Goal: Find specific page/section: Find specific page/section

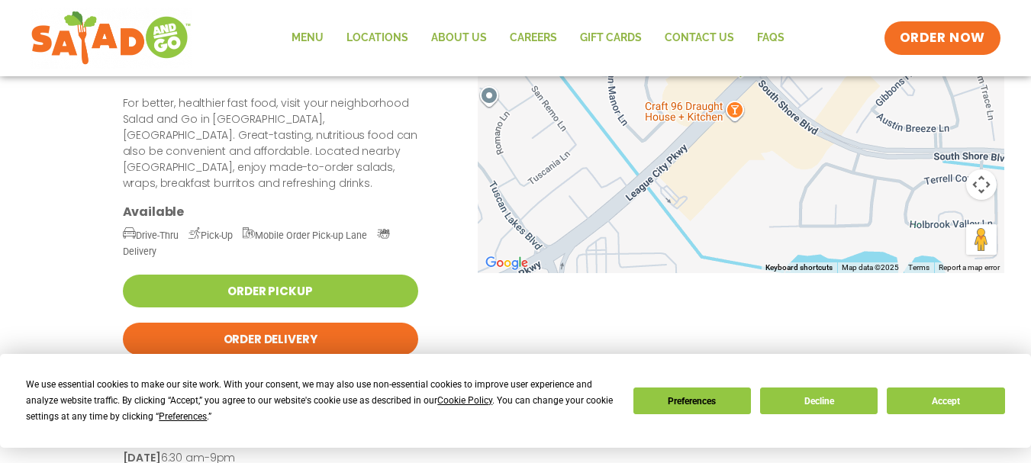
scroll to position [229, 0]
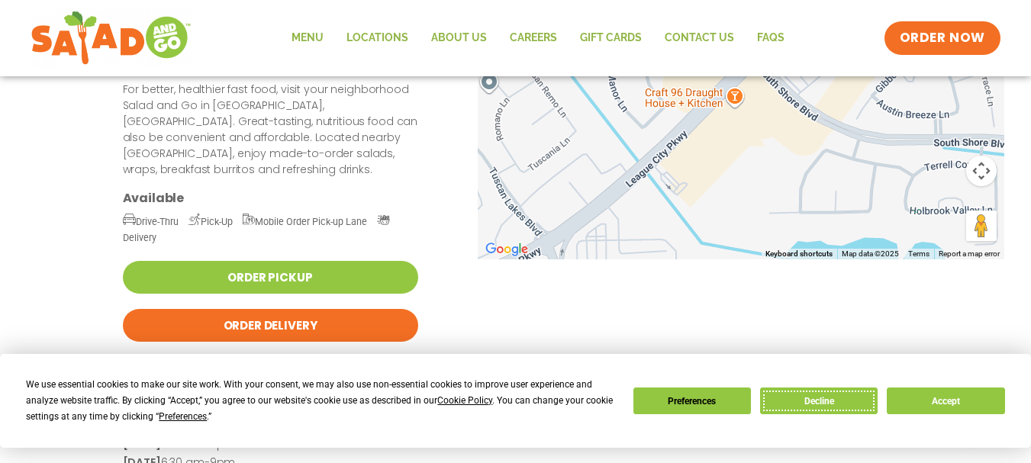
click at [816, 401] on button "Decline" at bounding box center [818, 401] width 117 height 27
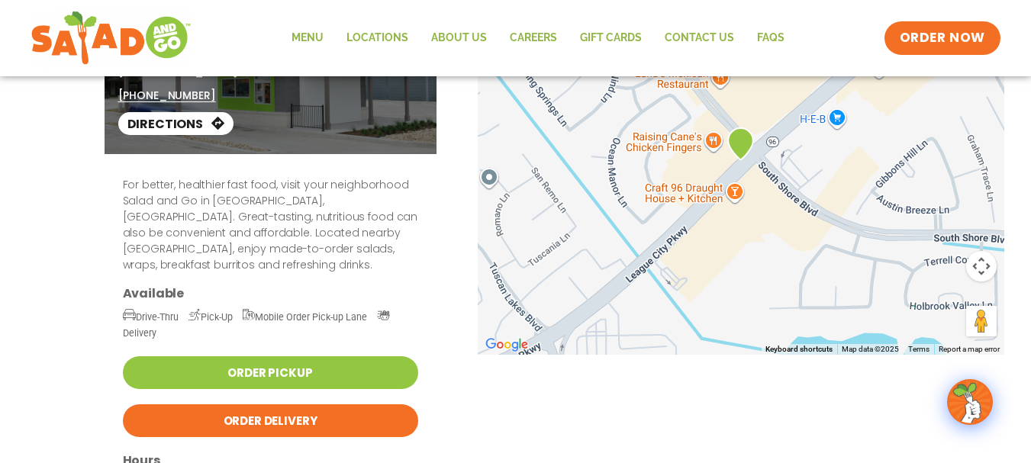
scroll to position [0, 0]
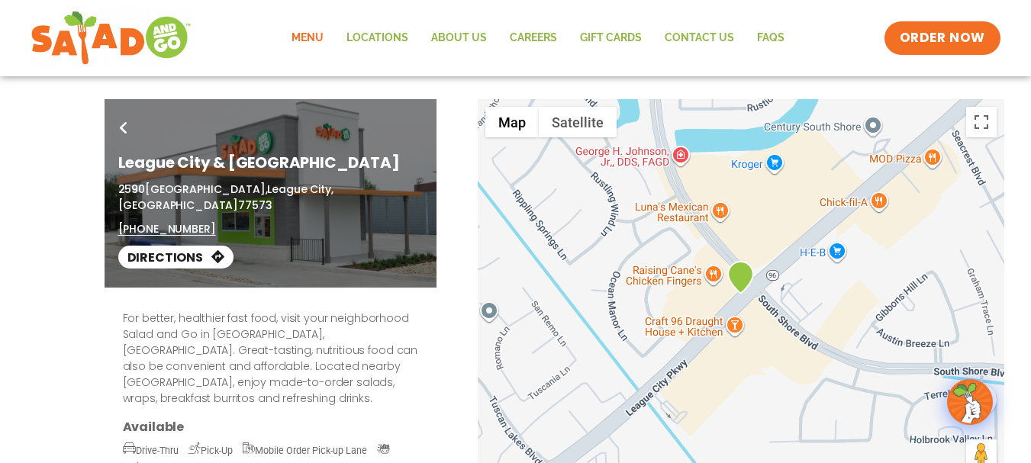
click at [309, 37] on link "Menu" at bounding box center [307, 38] width 55 height 35
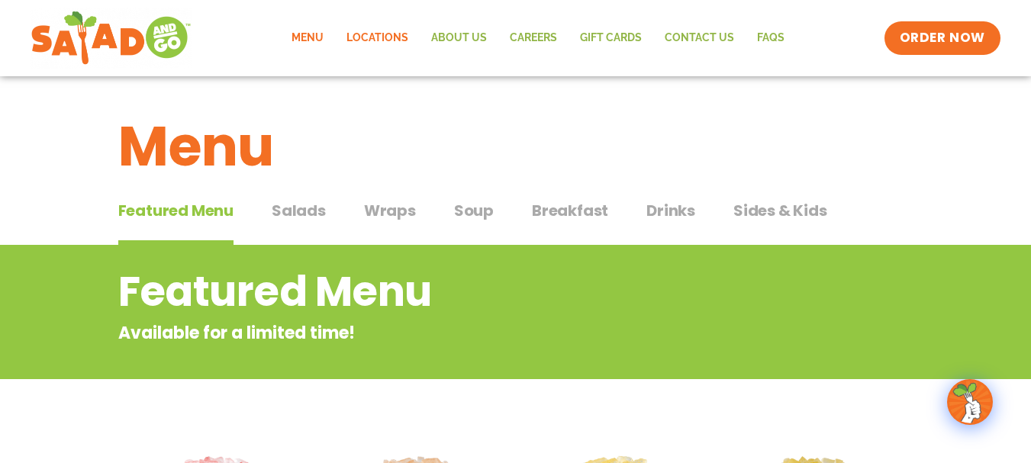
click at [384, 42] on link "Locations" at bounding box center [377, 38] width 85 height 35
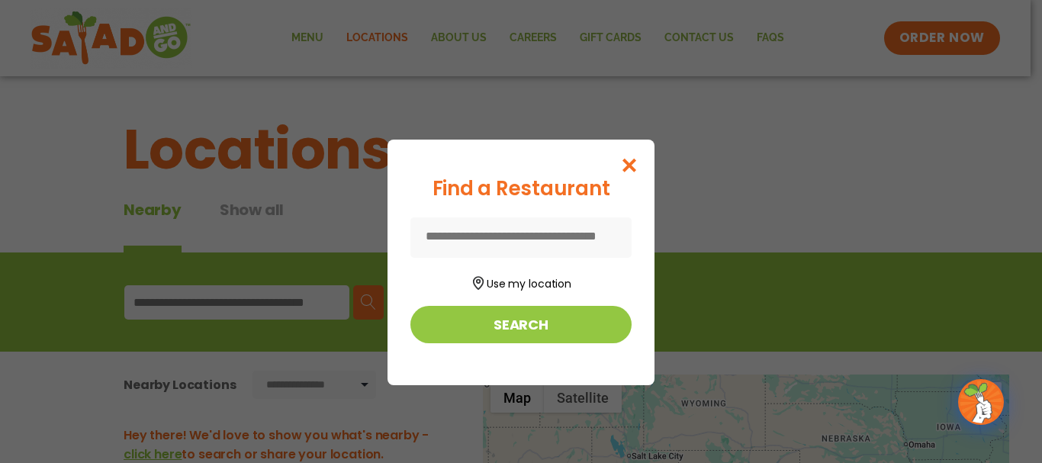
click at [522, 235] on input at bounding box center [520, 237] width 221 height 40
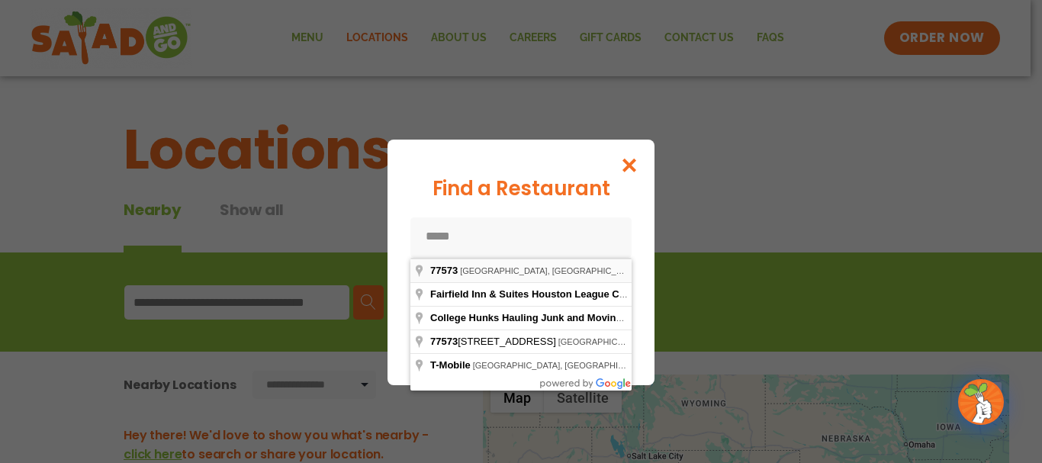
type input "**********"
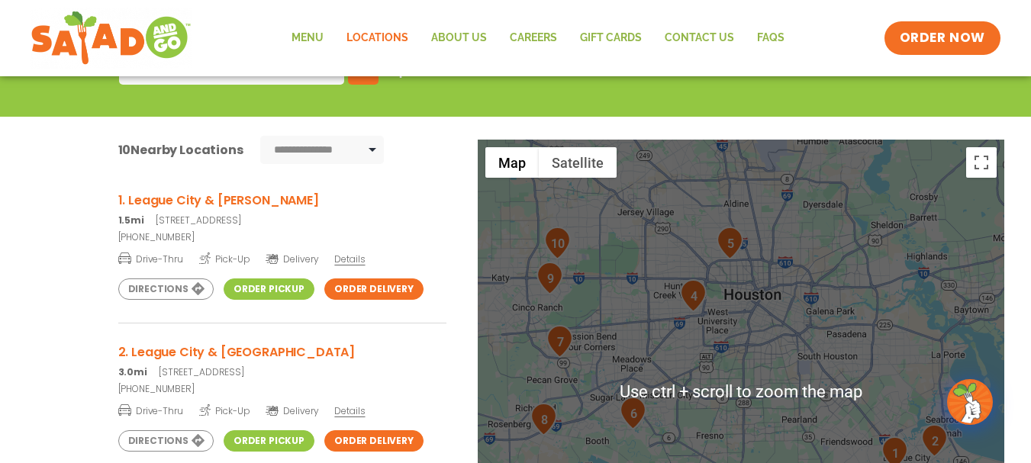
scroll to position [305, 0]
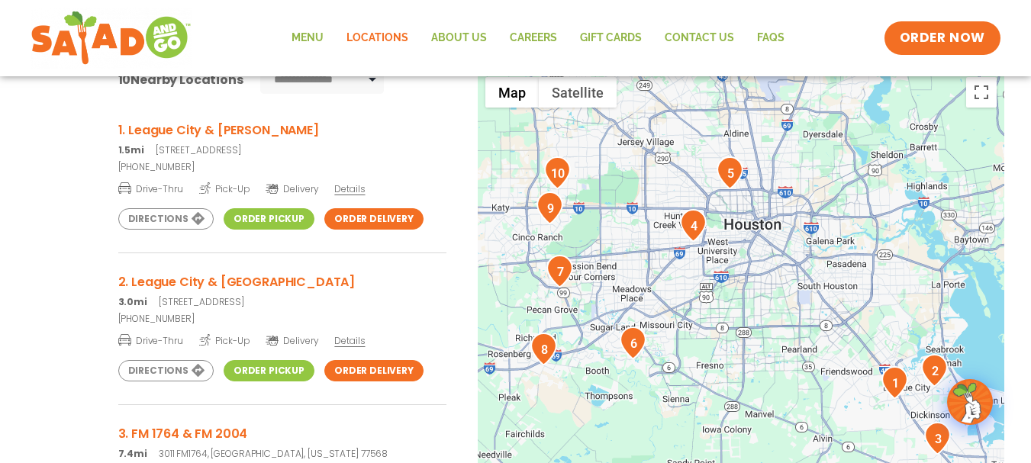
click at [262, 369] on link "Order Pickup" at bounding box center [269, 370] width 91 height 21
